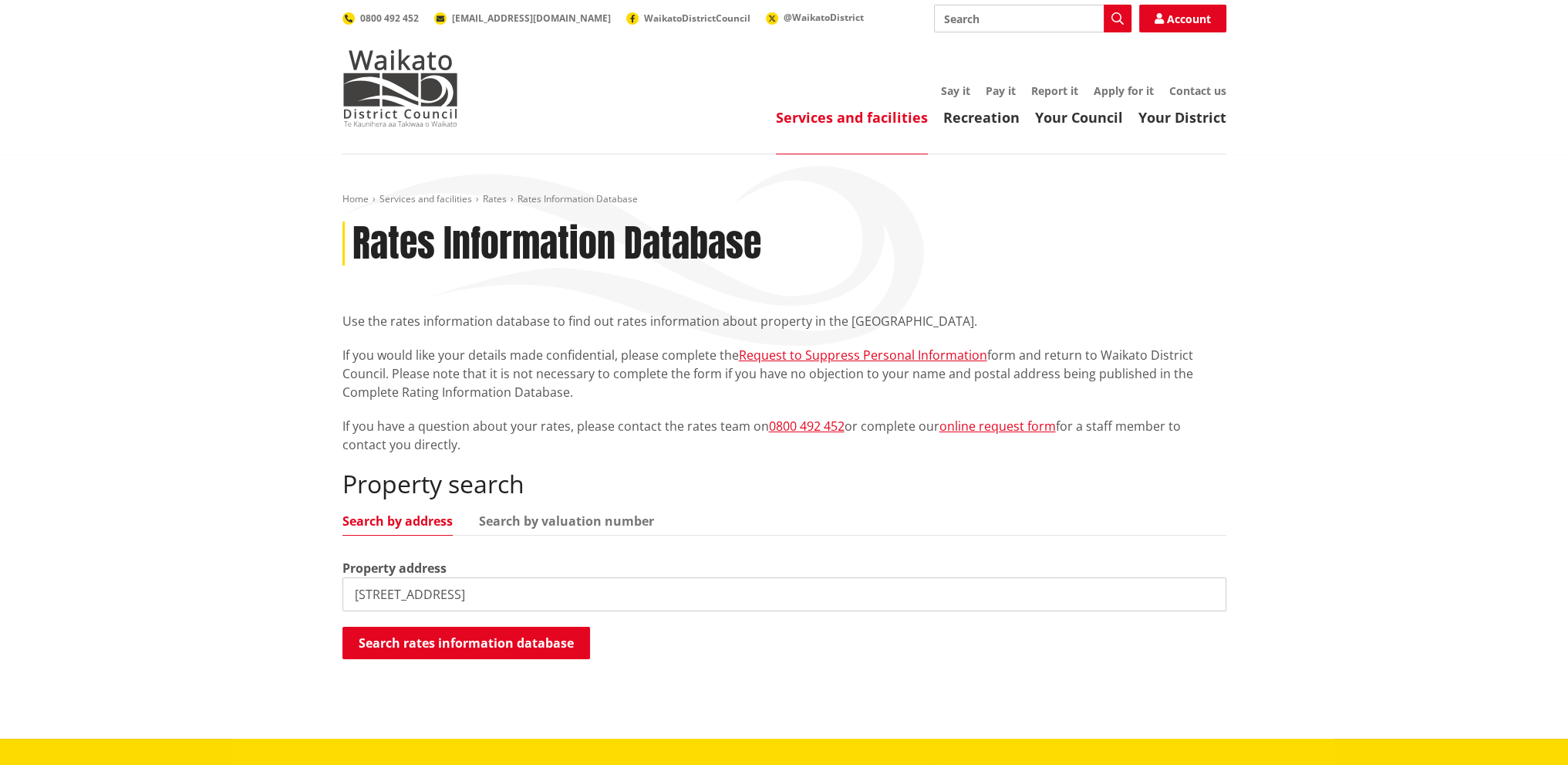
drag, startPoint x: 541, startPoint y: 586, endPoint x: 429, endPoint y: 586, distance: 112.0
click at [429, 586] on input "4 Black Road, Te Kauwhata" at bounding box center [785, 594] width 884 height 34
type input "4 Black Road"
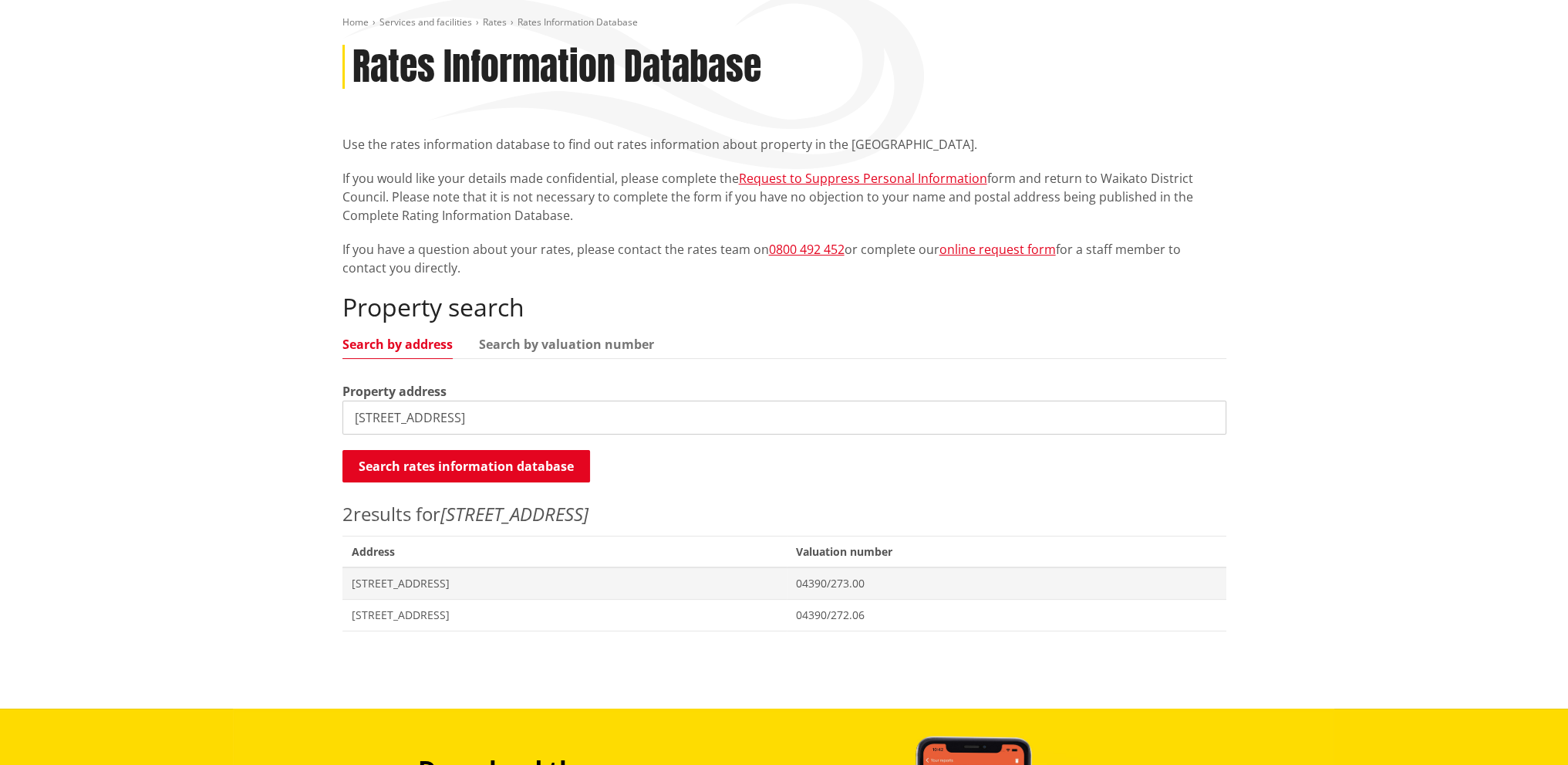
scroll to position [308, 0]
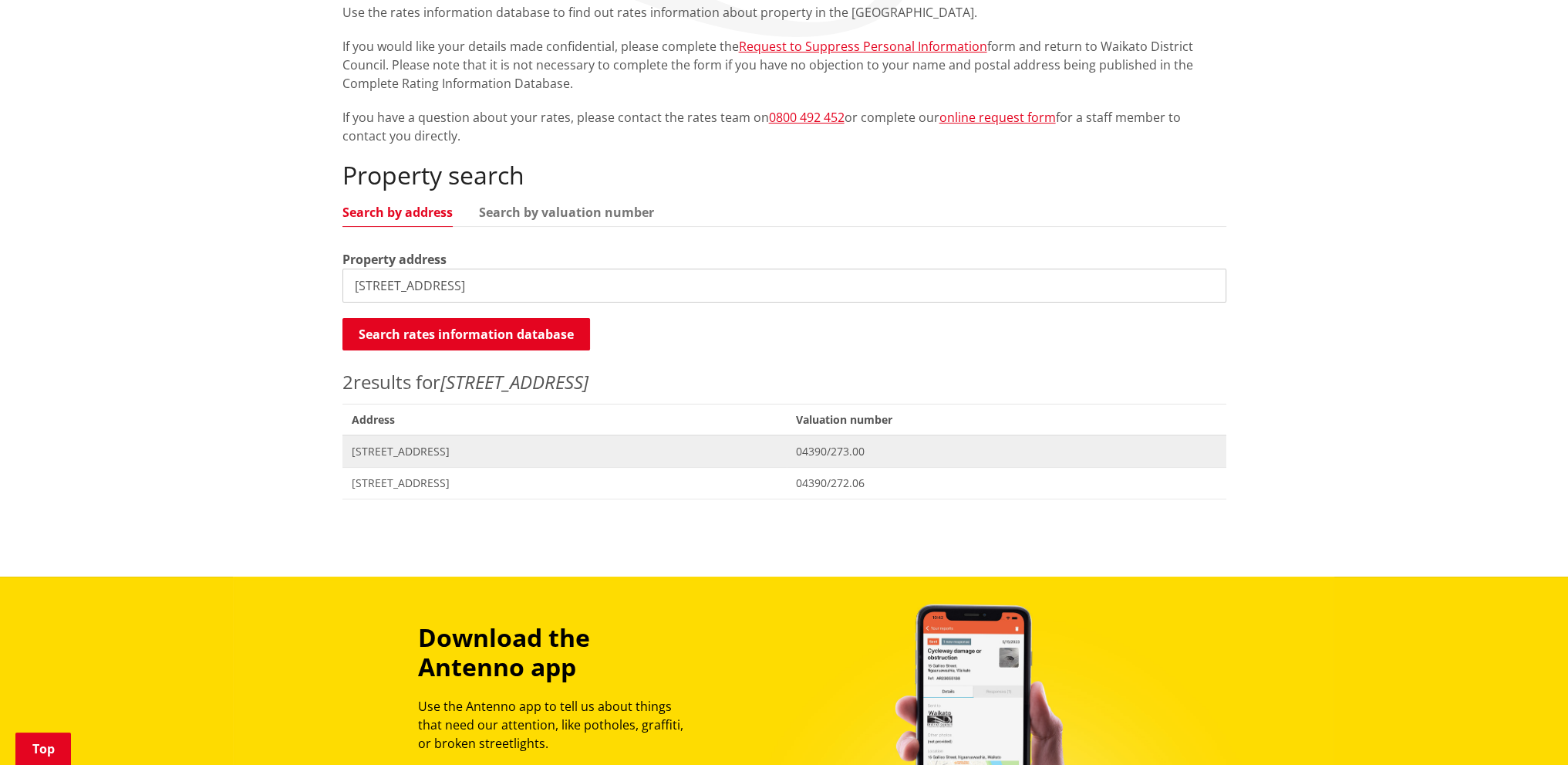
click at [558, 445] on span "[STREET_ADDRESS]" at bounding box center [565, 451] width 427 height 15
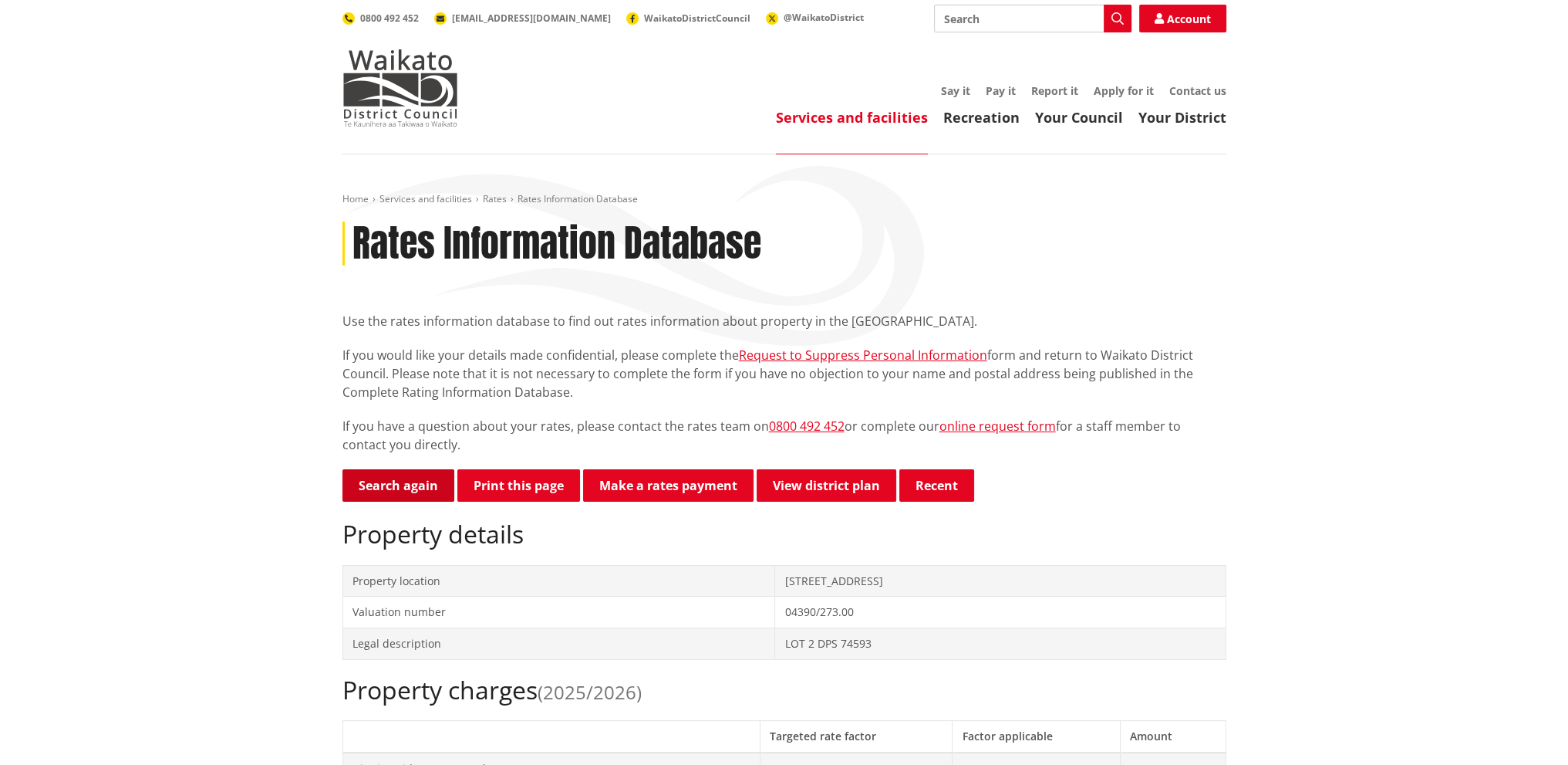
click at [376, 484] on link "Search again" at bounding box center [399, 485] width 112 height 32
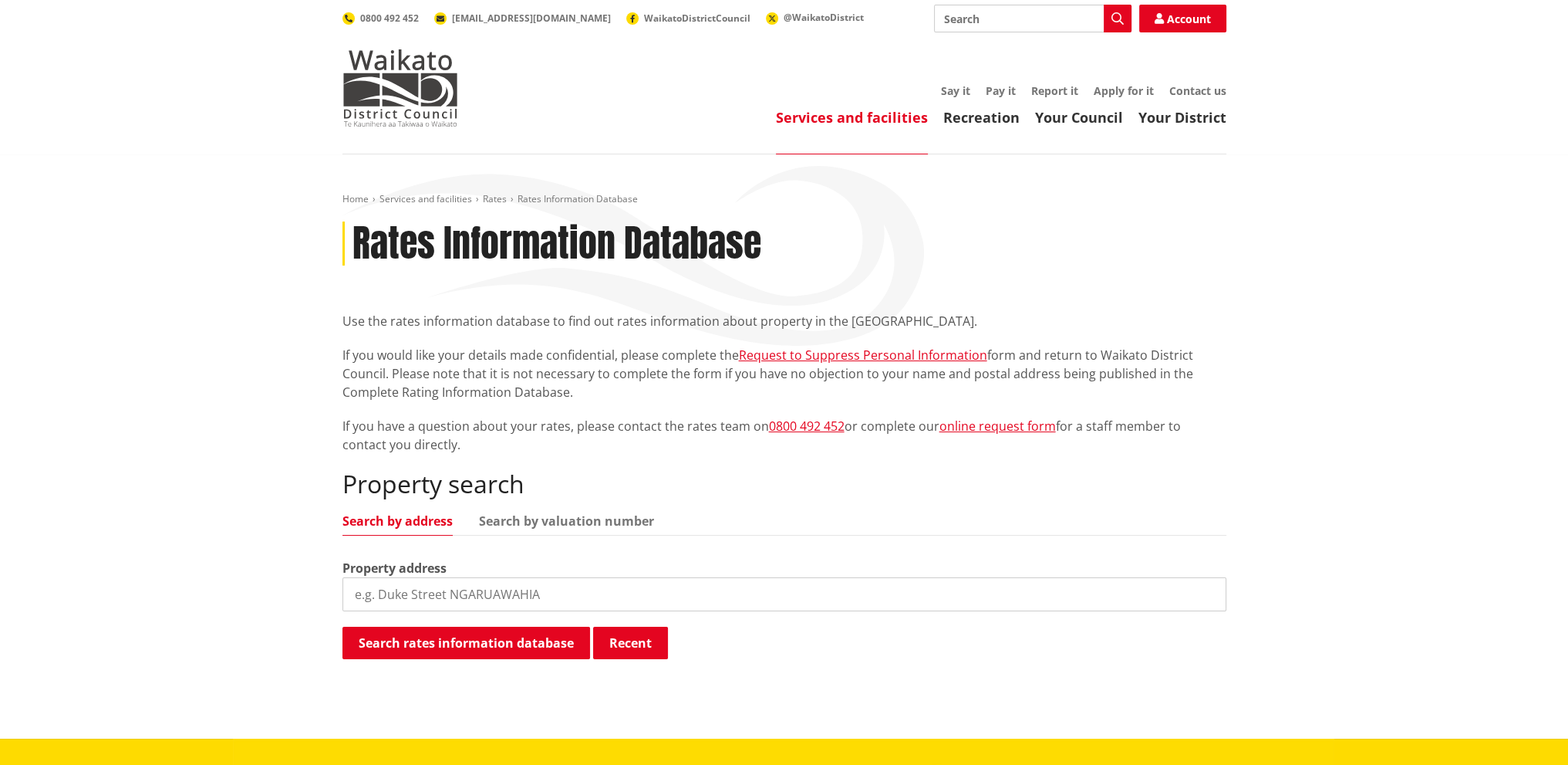
click at [401, 578] on input "search" at bounding box center [785, 594] width 884 height 34
type input "73 mahi"
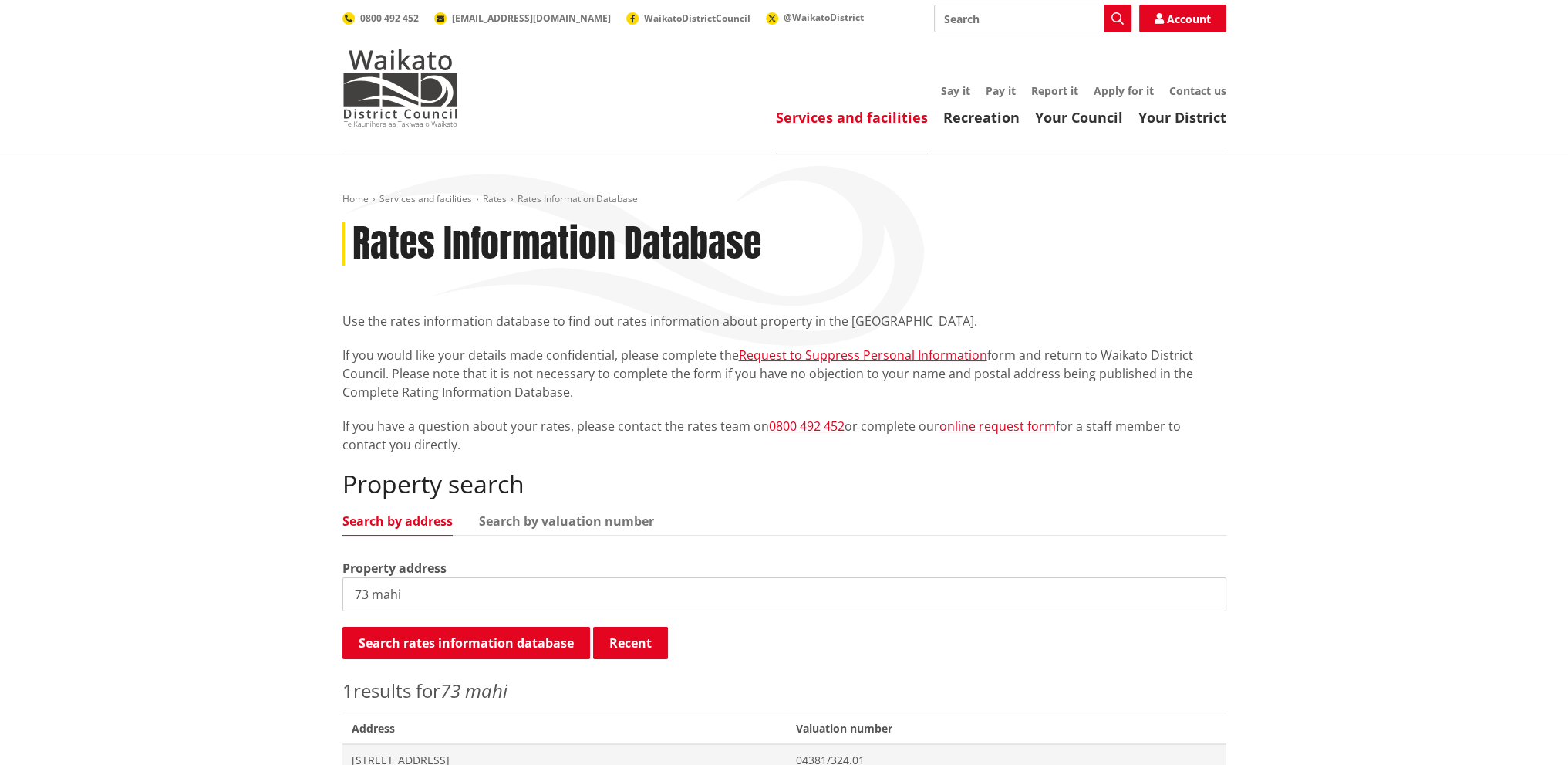
scroll to position [308, 0]
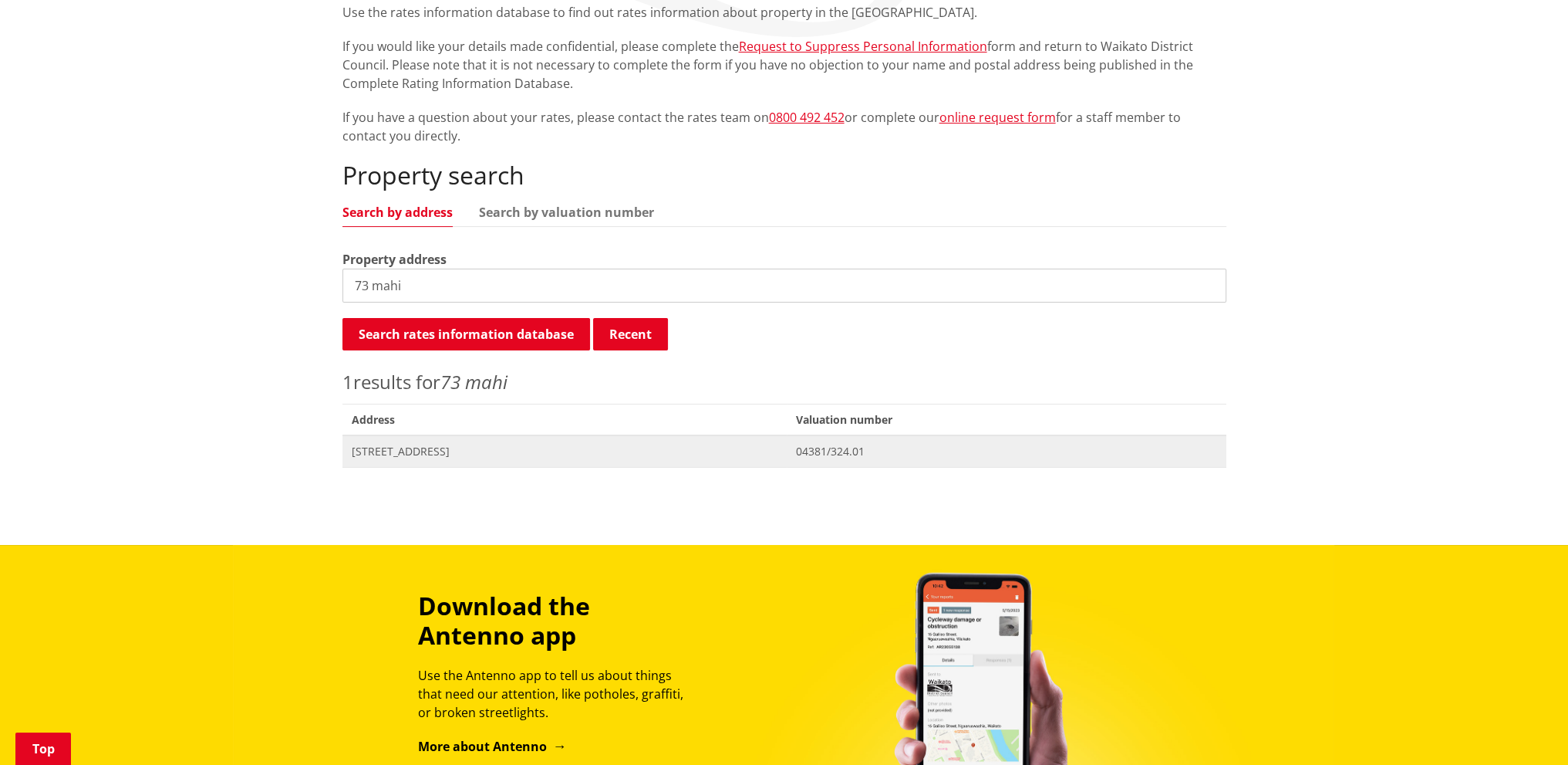
click at [463, 455] on span "[STREET_ADDRESS]" at bounding box center [565, 451] width 427 height 15
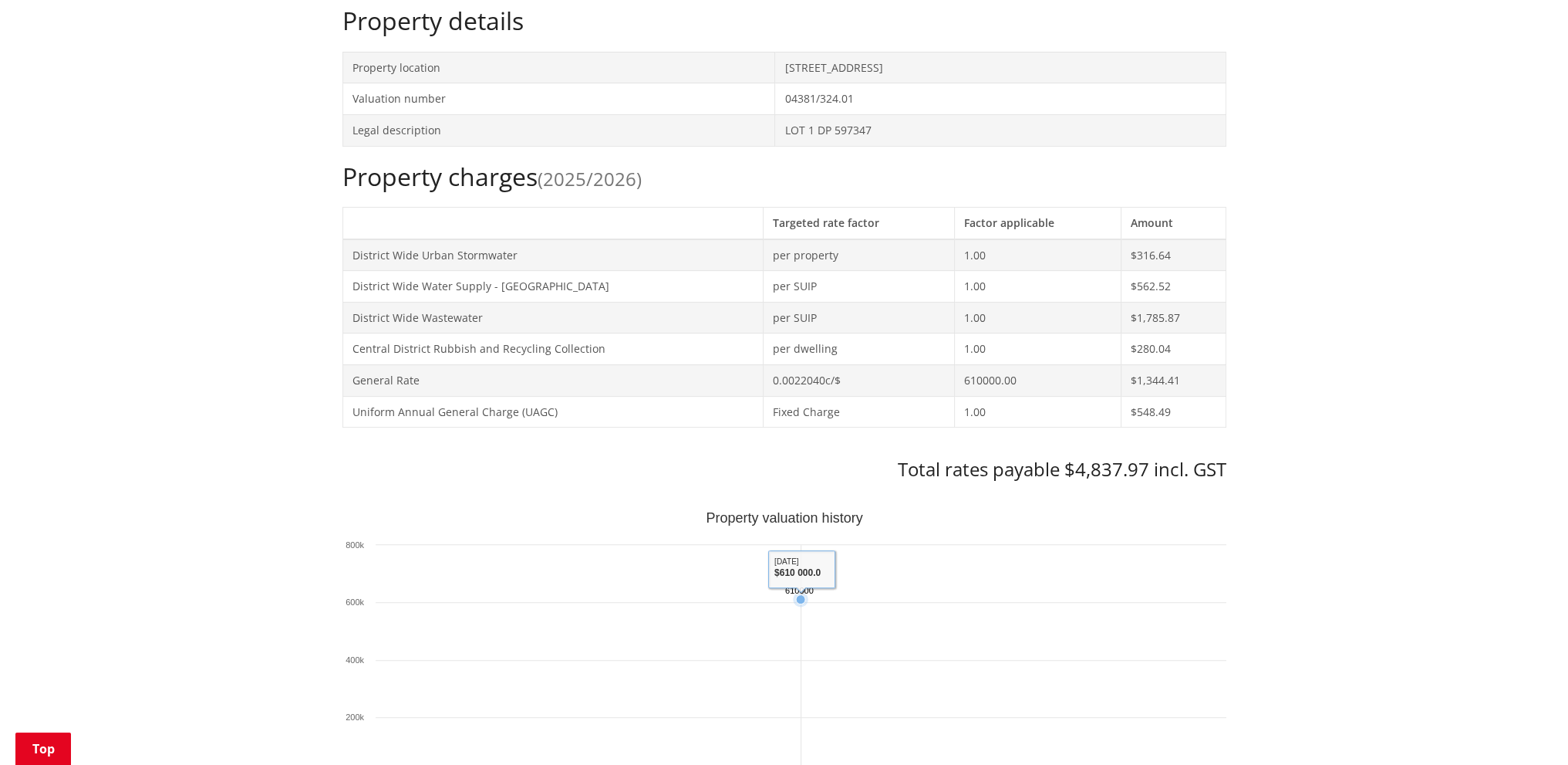
scroll to position [386, 0]
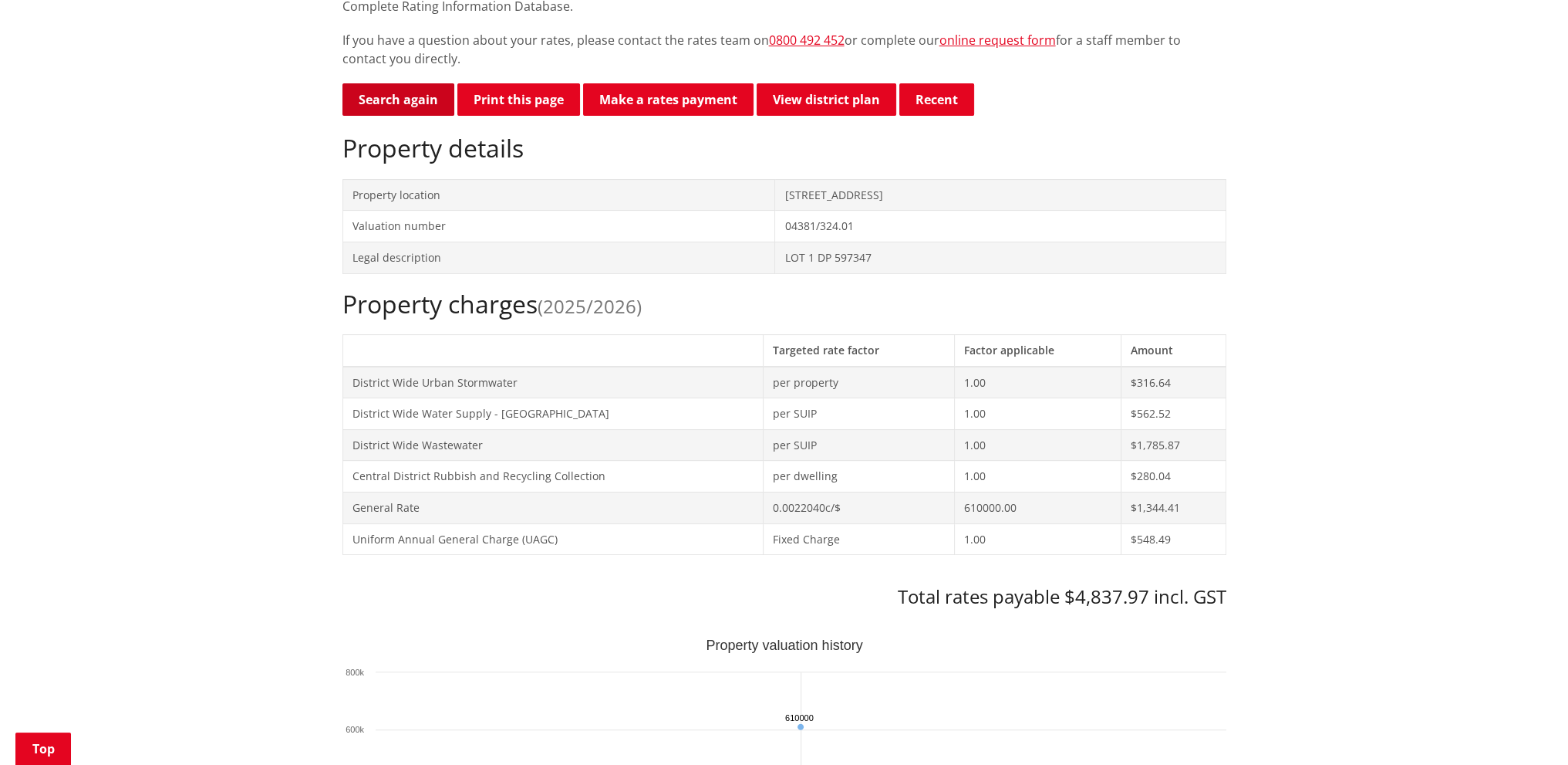
click at [388, 107] on link "Search again" at bounding box center [399, 99] width 112 height 32
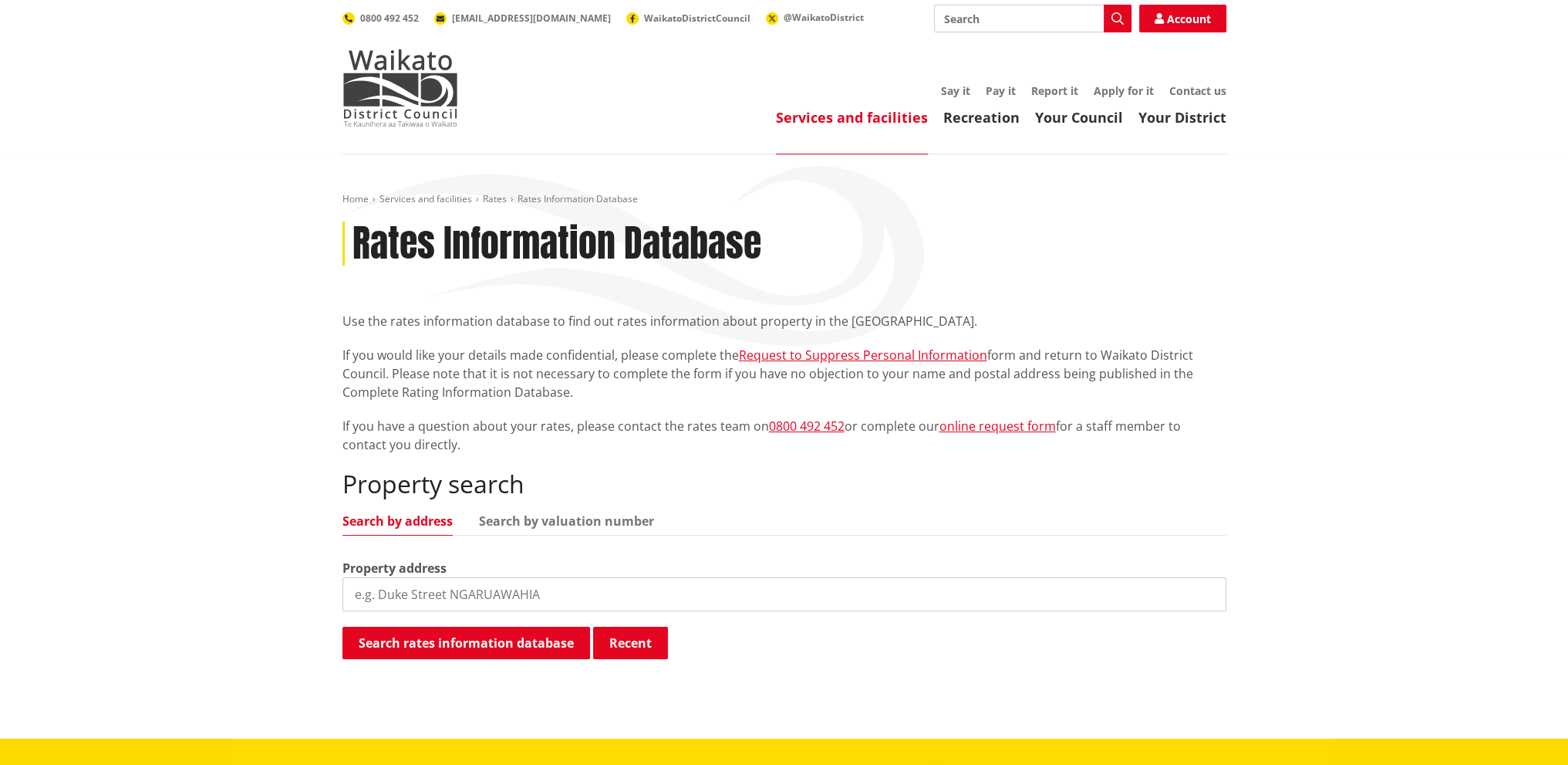
drag, startPoint x: 408, startPoint y: 598, endPoint x: 410, endPoint y: 582, distance: 16.1
click at [408, 600] on input "search" at bounding box center [785, 594] width 884 height 34
type input "75 mahi"
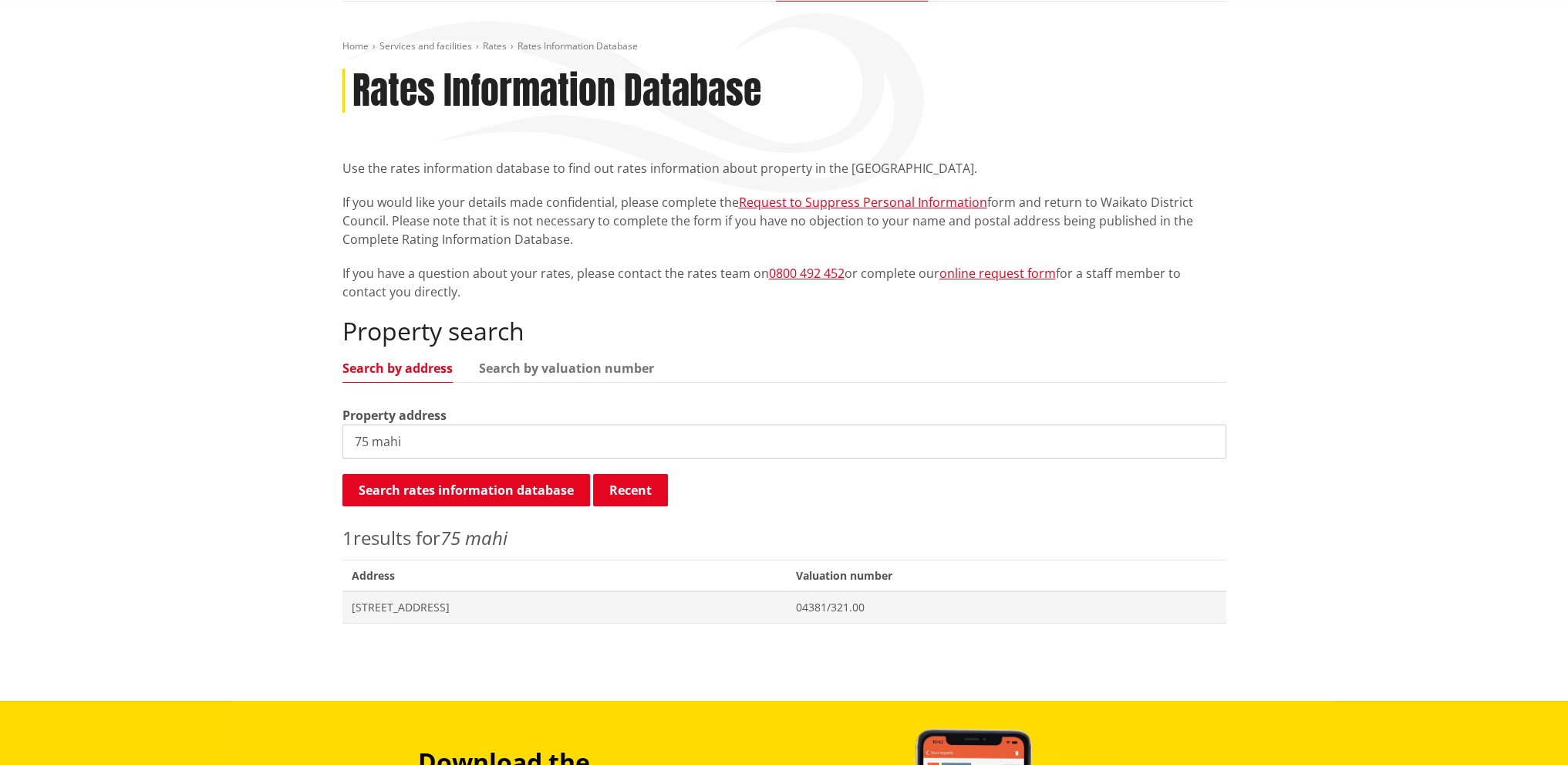
scroll to position [155, 0]
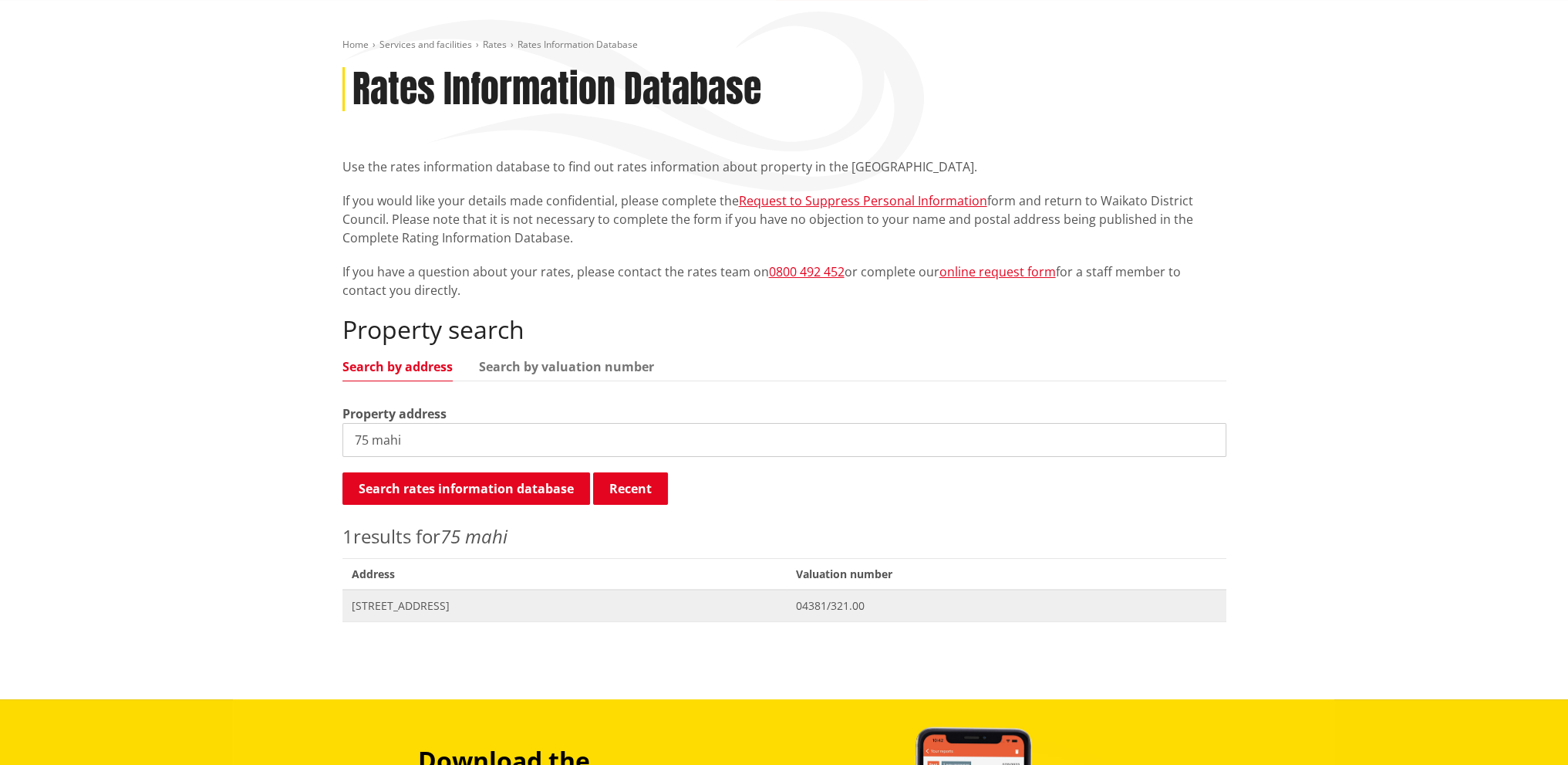
click at [425, 595] on span "Address 75 Mahi Road TE KAUWHATA" at bounding box center [565, 605] width 445 height 31
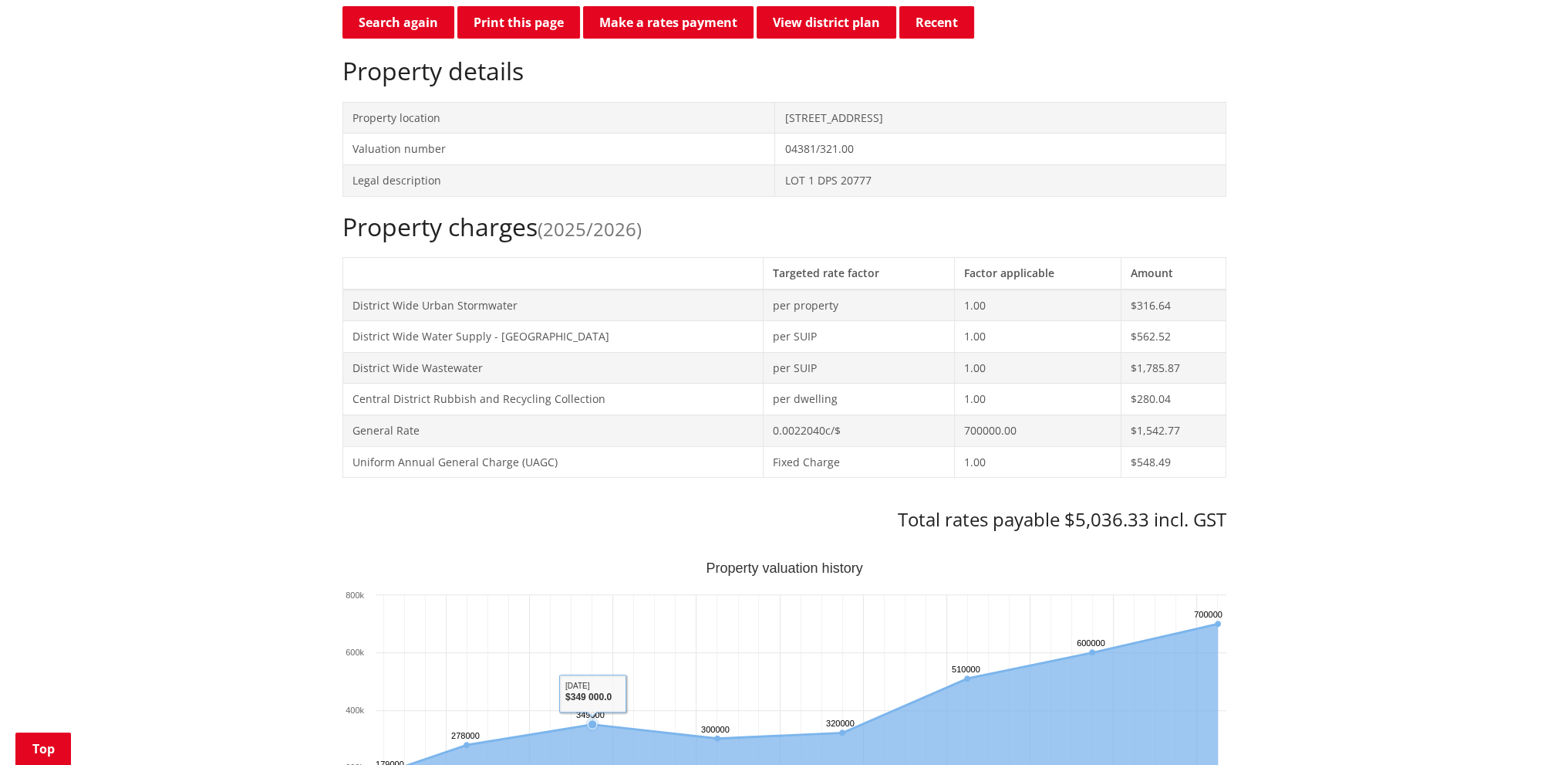
scroll to position [308, 0]
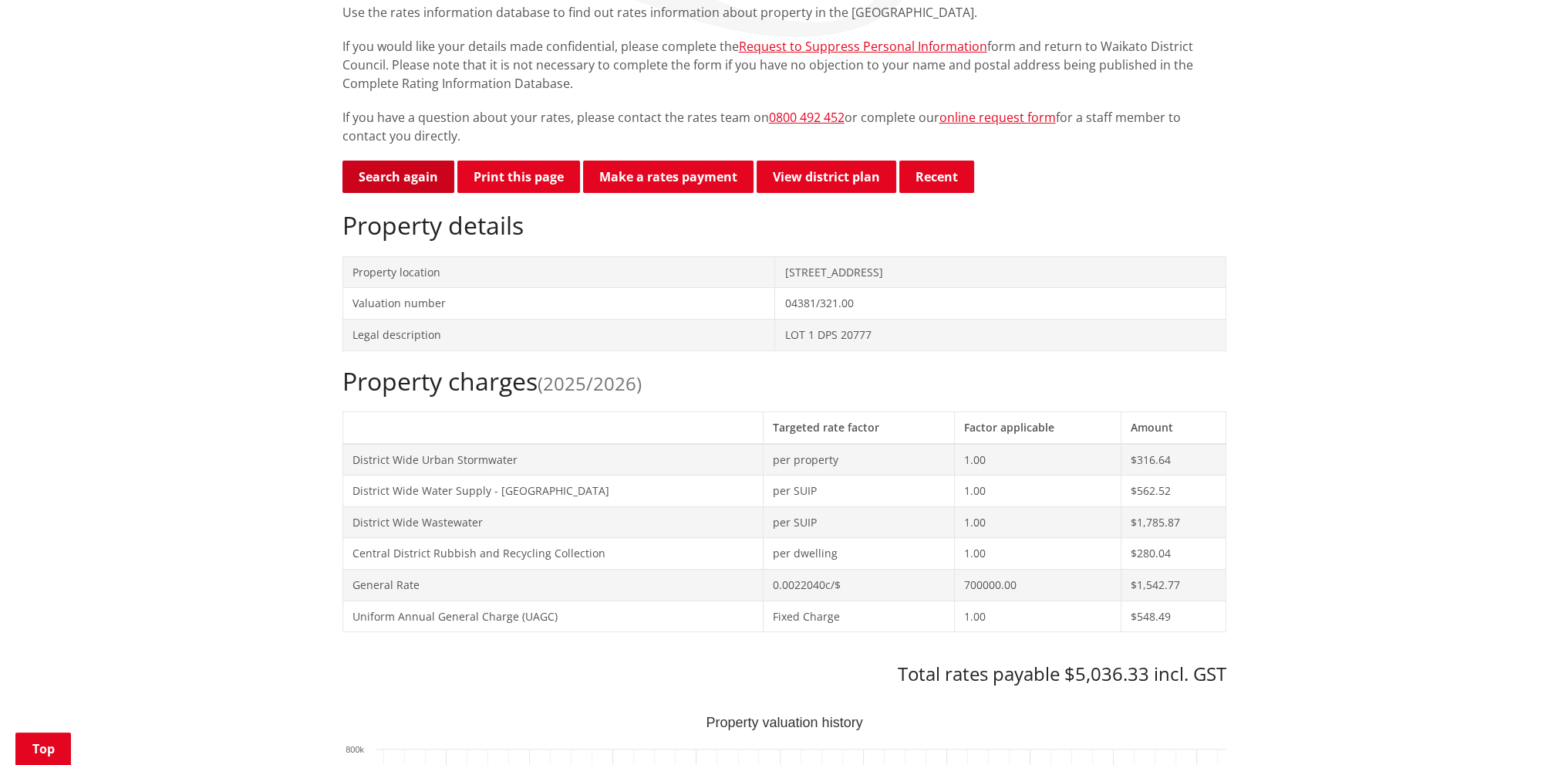
click at [416, 178] on link "Search again" at bounding box center [399, 176] width 112 height 32
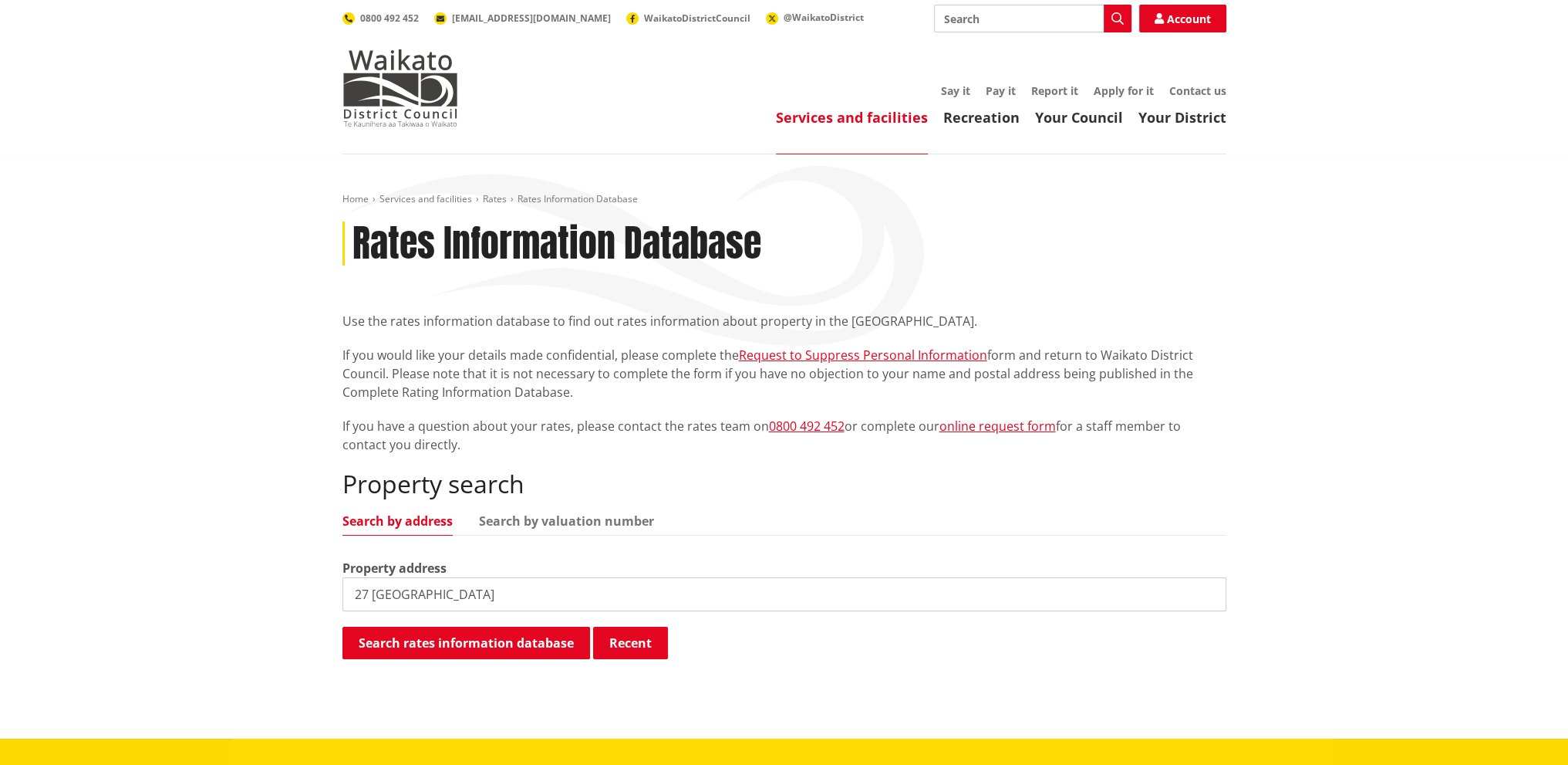
type input "27 rimu"
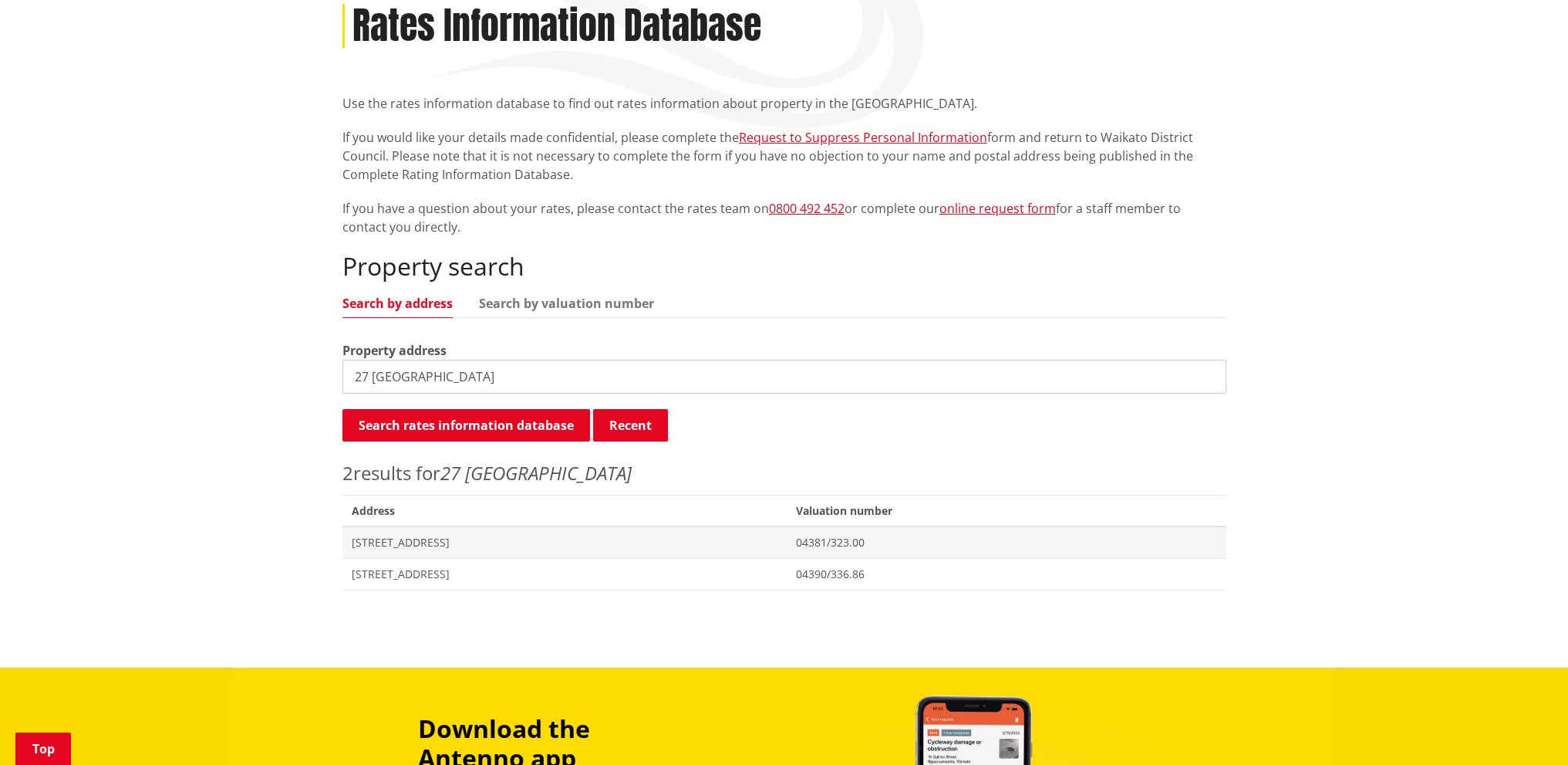
scroll to position [386, 0]
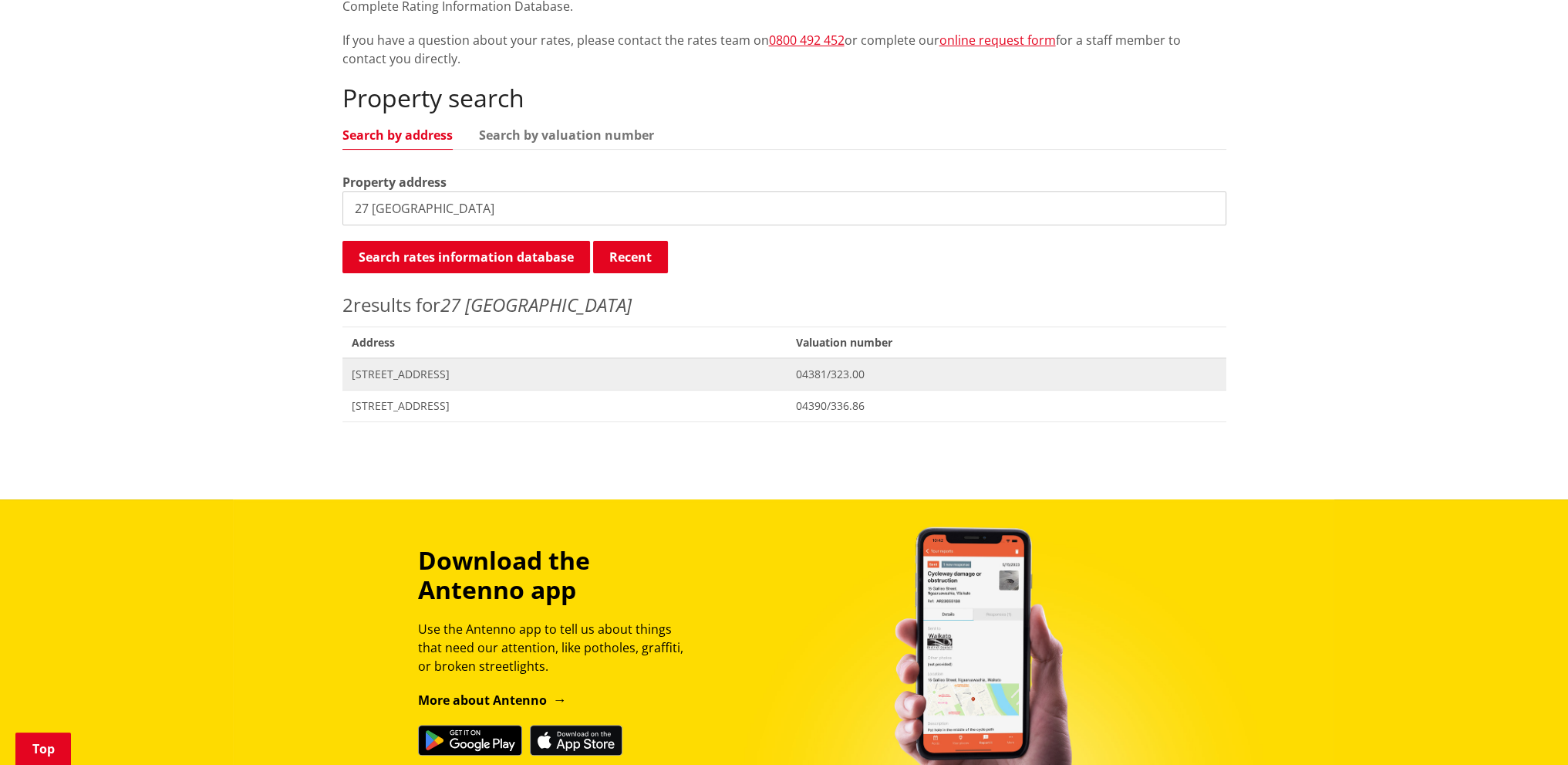
click at [481, 367] on span "[STREET_ADDRESS]" at bounding box center [565, 374] width 427 height 15
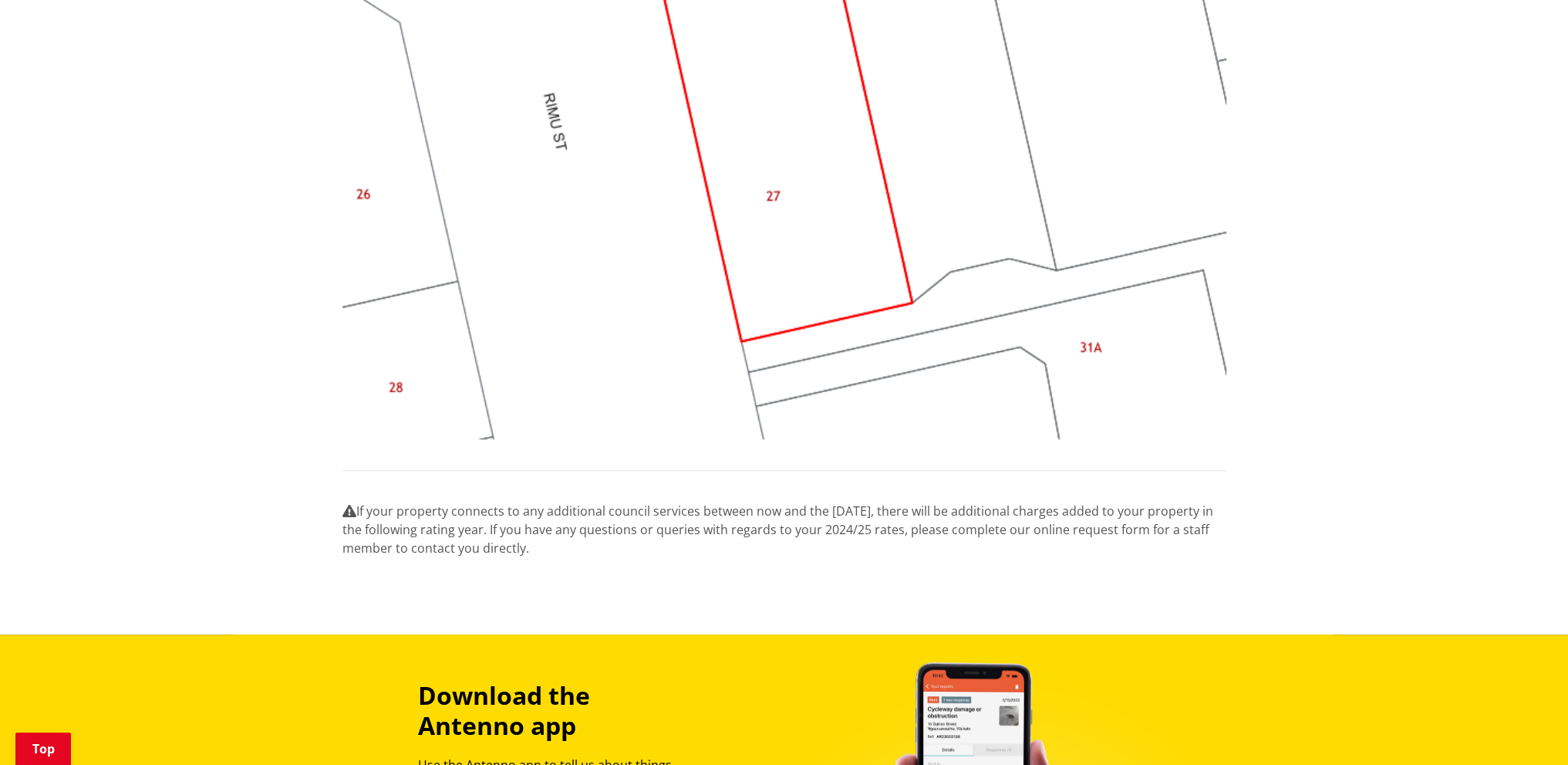
scroll to position [1621, 0]
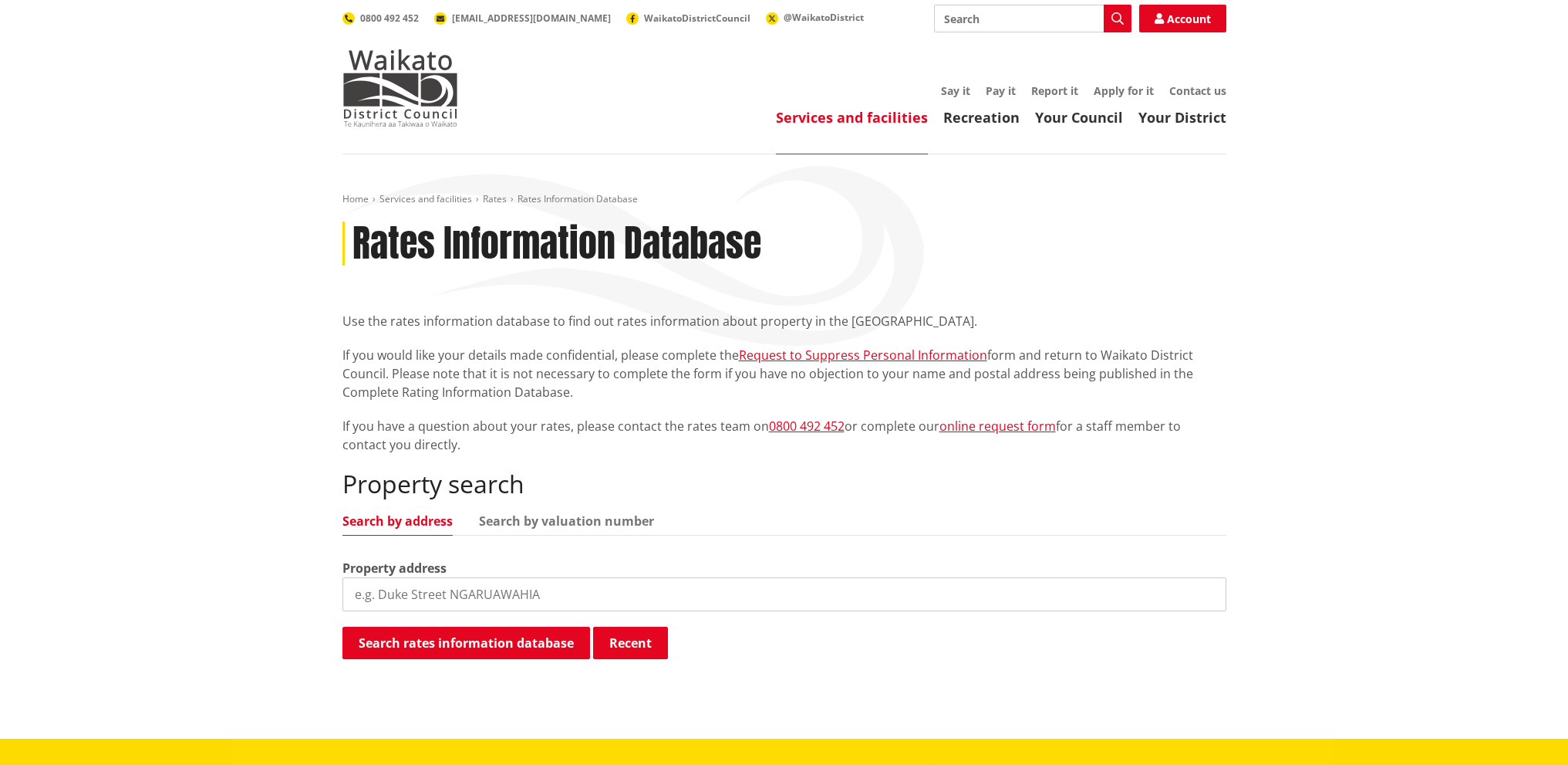
scroll to position [385, 0]
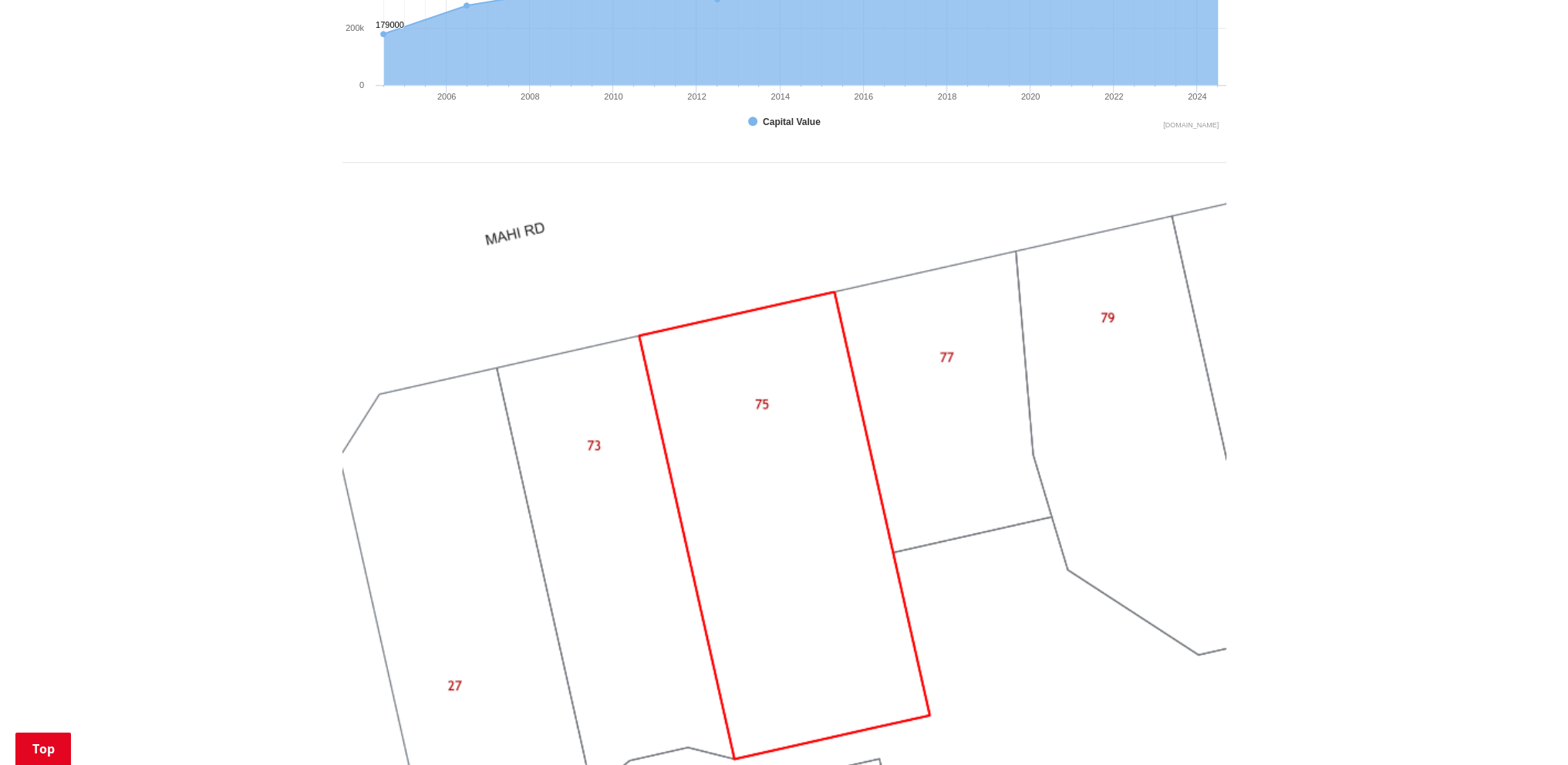
scroll to position [1080, 0]
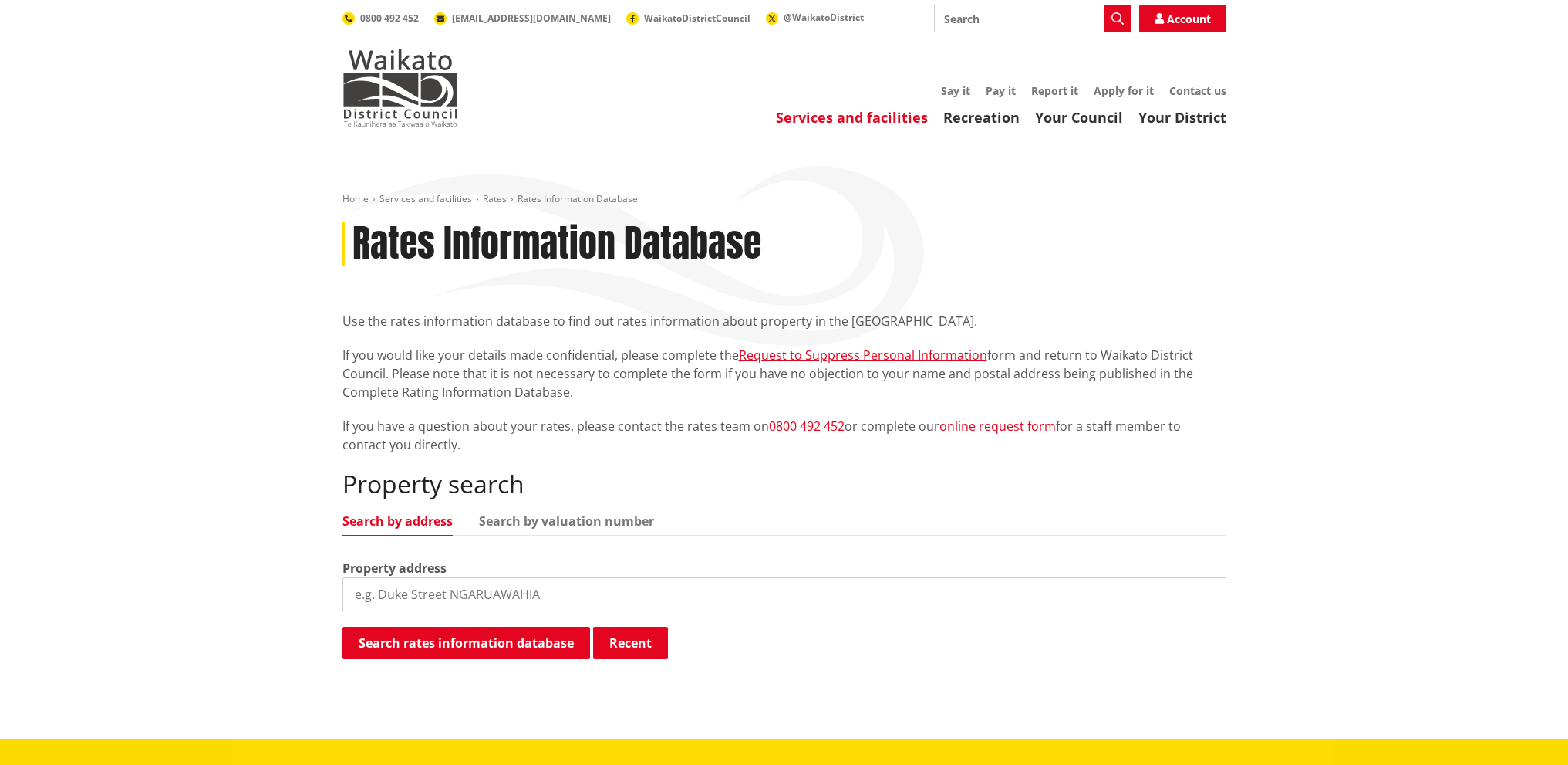
scroll to position [155, 0]
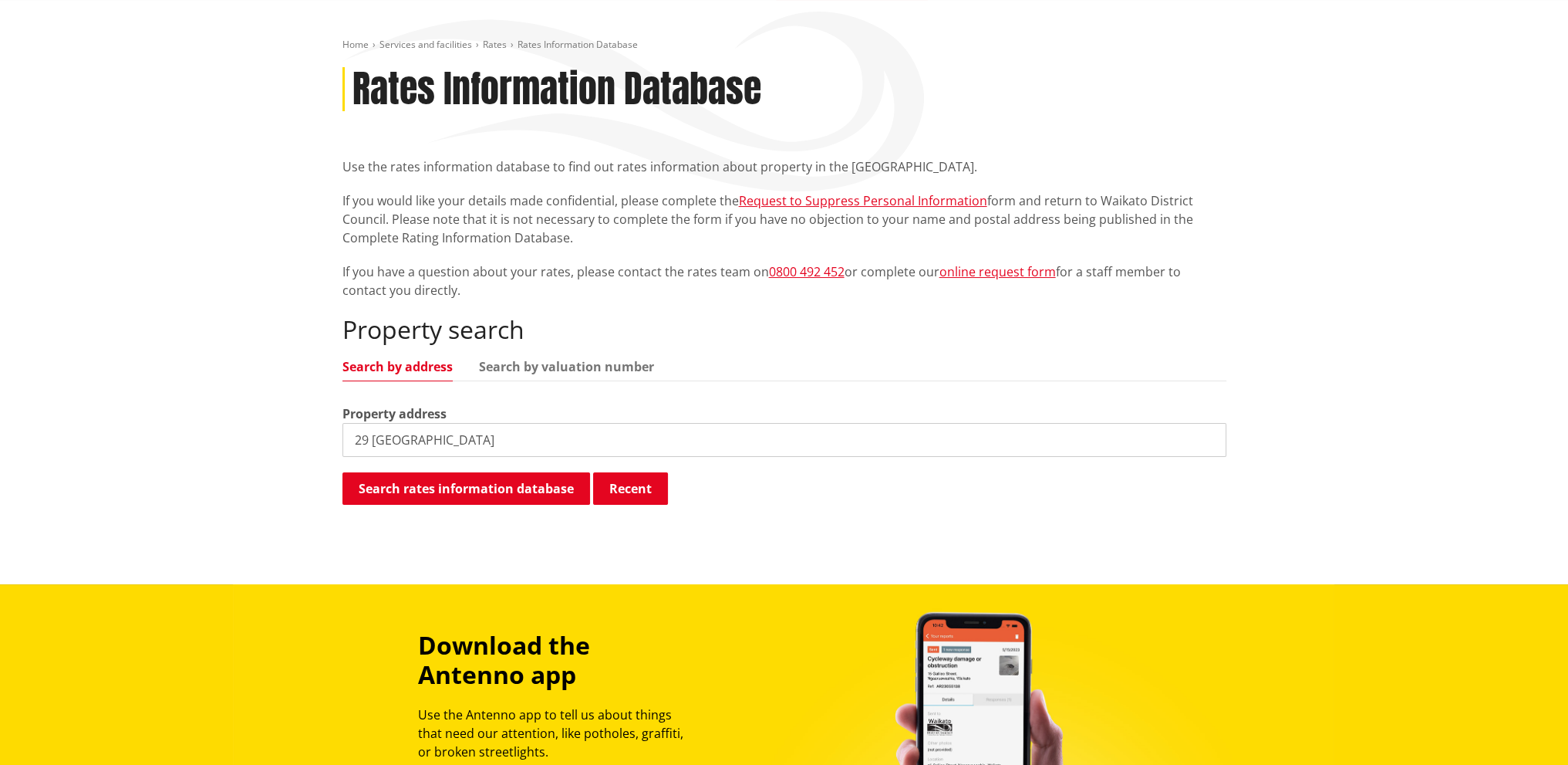
type input "29 [GEOGRAPHIC_DATA]"
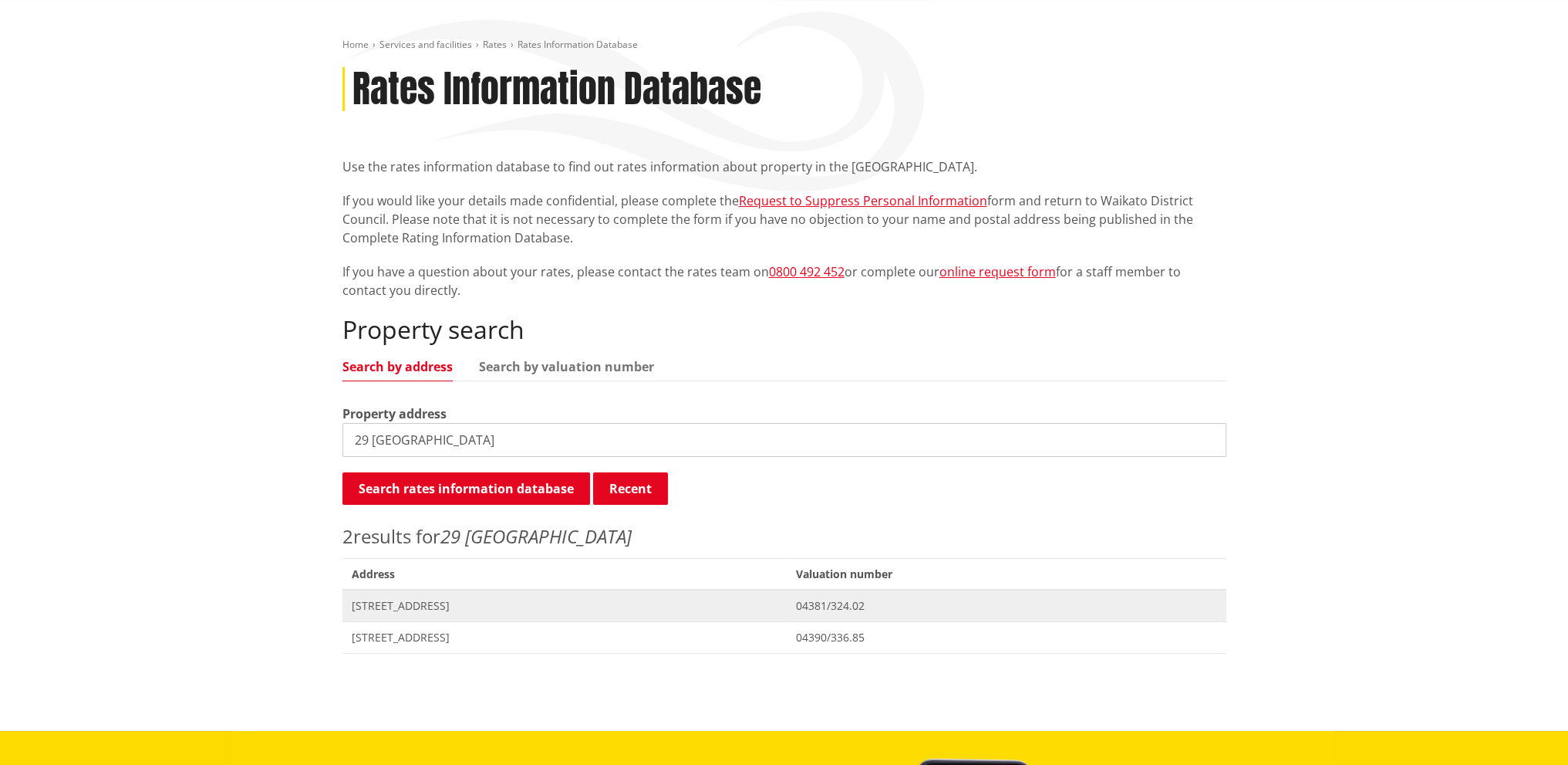
click at [555, 607] on span "[STREET_ADDRESS]" at bounding box center [565, 605] width 427 height 15
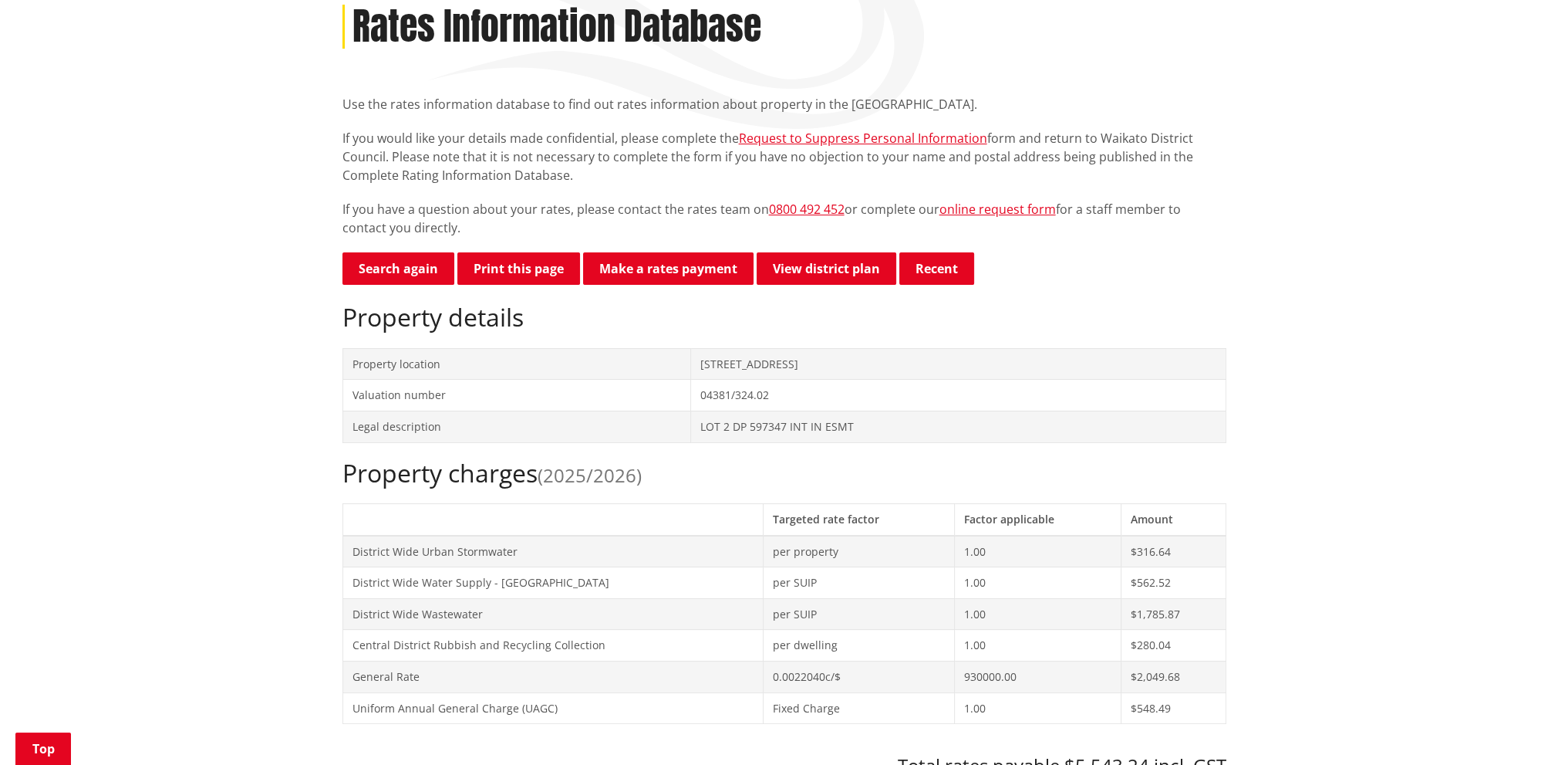
scroll to position [155, 0]
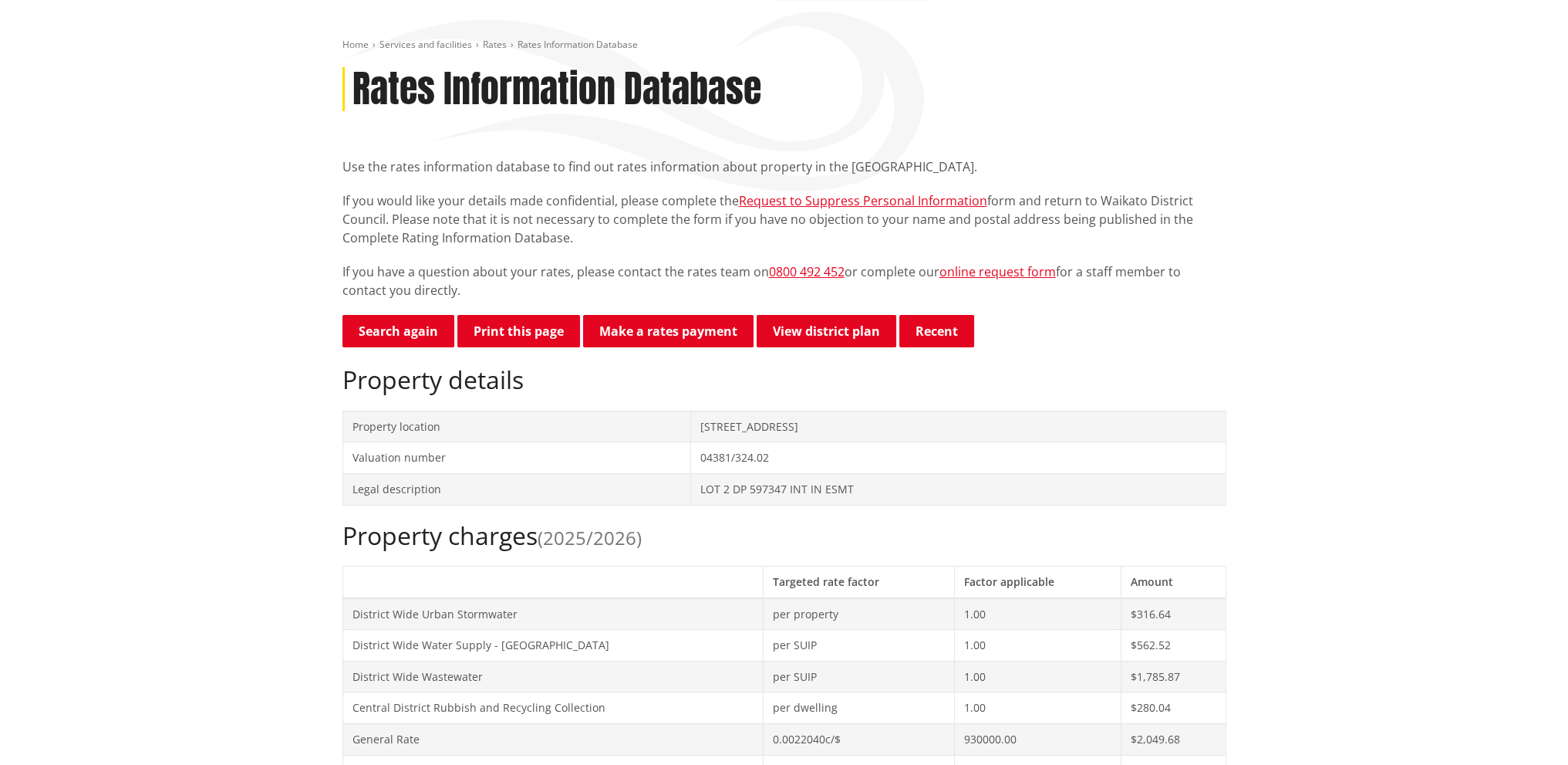
drag, startPoint x: 810, startPoint y: 432, endPoint x: 876, endPoint y: 434, distance: 66.0
click at [876, 434] on td "[STREET_ADDRESS]" at bounding box center [958, 425] width 534 height 31
